Goal: Information Seeking & Learning: Learn about a topic

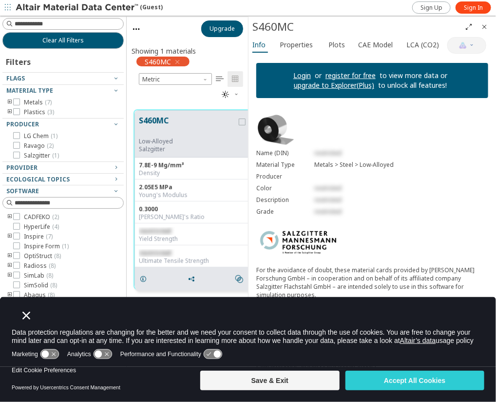
scroll to position [263, 114]
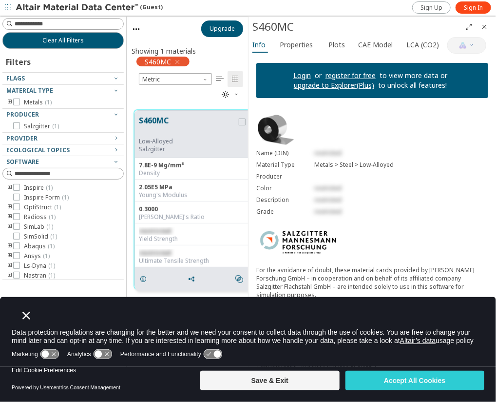
click at [29, 314] on icon "Close" at bounding box center [26, 315] width 8 height 8
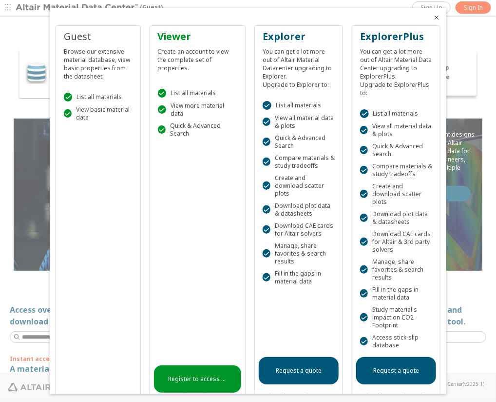
click at [433, 18] on icon "Close" at bounding box center [437, 18] width 8 height 8
